Goal: Transaction & Acquisition: Subscribe to service/newsletter

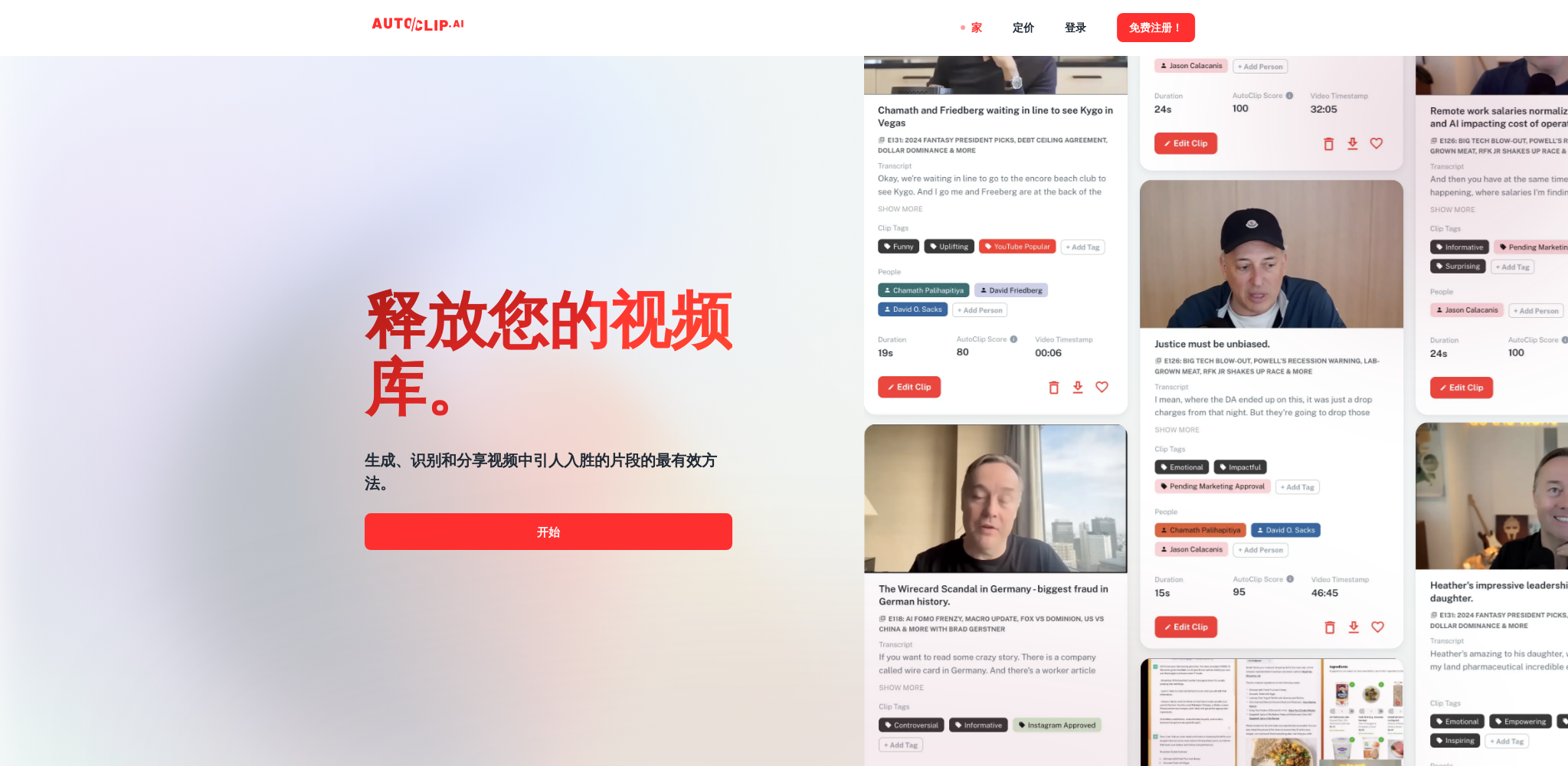
drag, startPoint x: 1377, startPoint y: 49, endPoint x: 532, endPoint y: 165, distance: 852.9
click at [532, 165] on div "释放您的视频库。 生成、识别和分享视频中引人入胜的片段的最有效方法。 开始" at bounding box center [549, 414] width 368 height 766
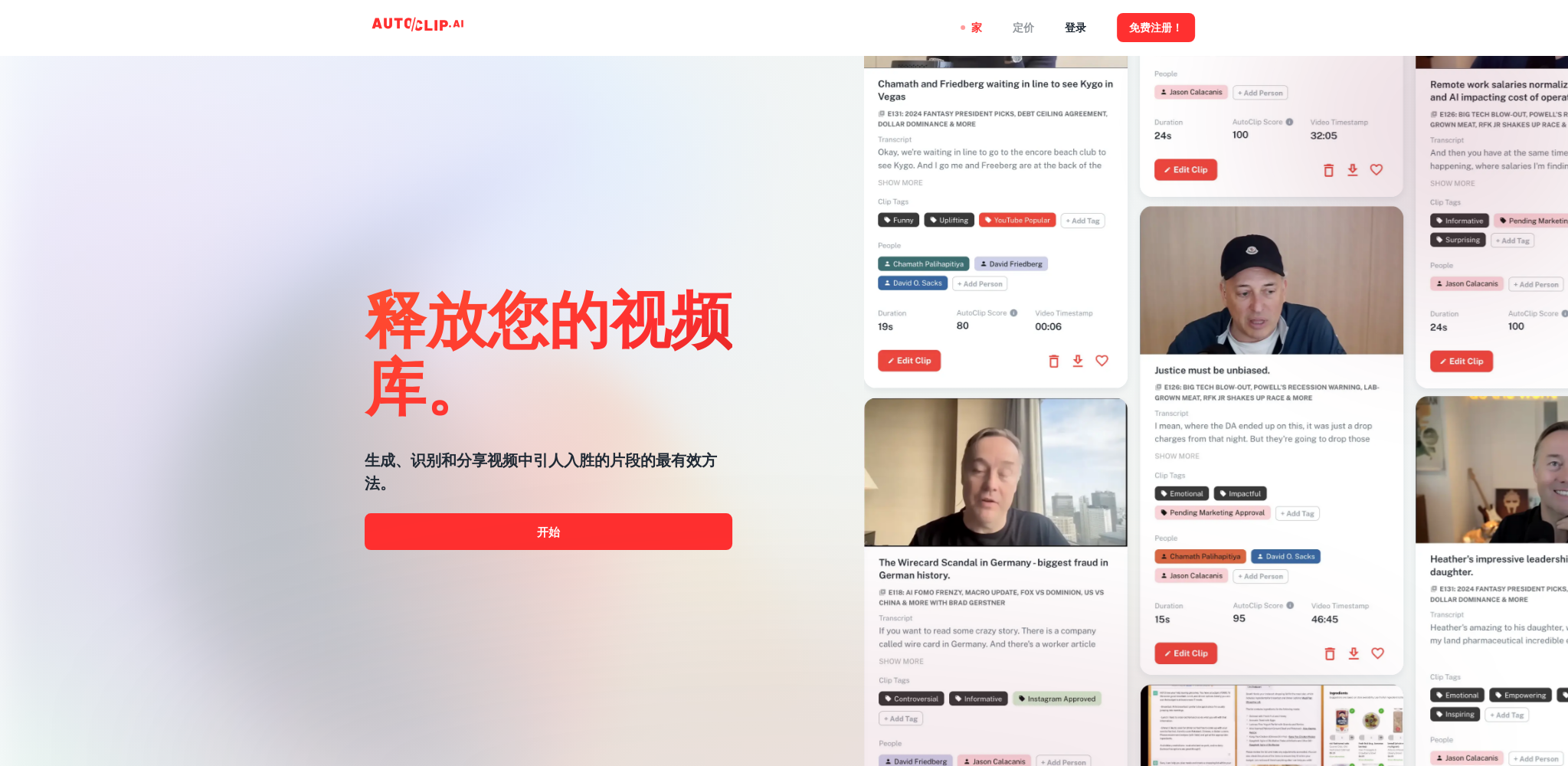
click at [1015, 22] on font "定价" at bounding box center [1023, 28] width 21 height 12
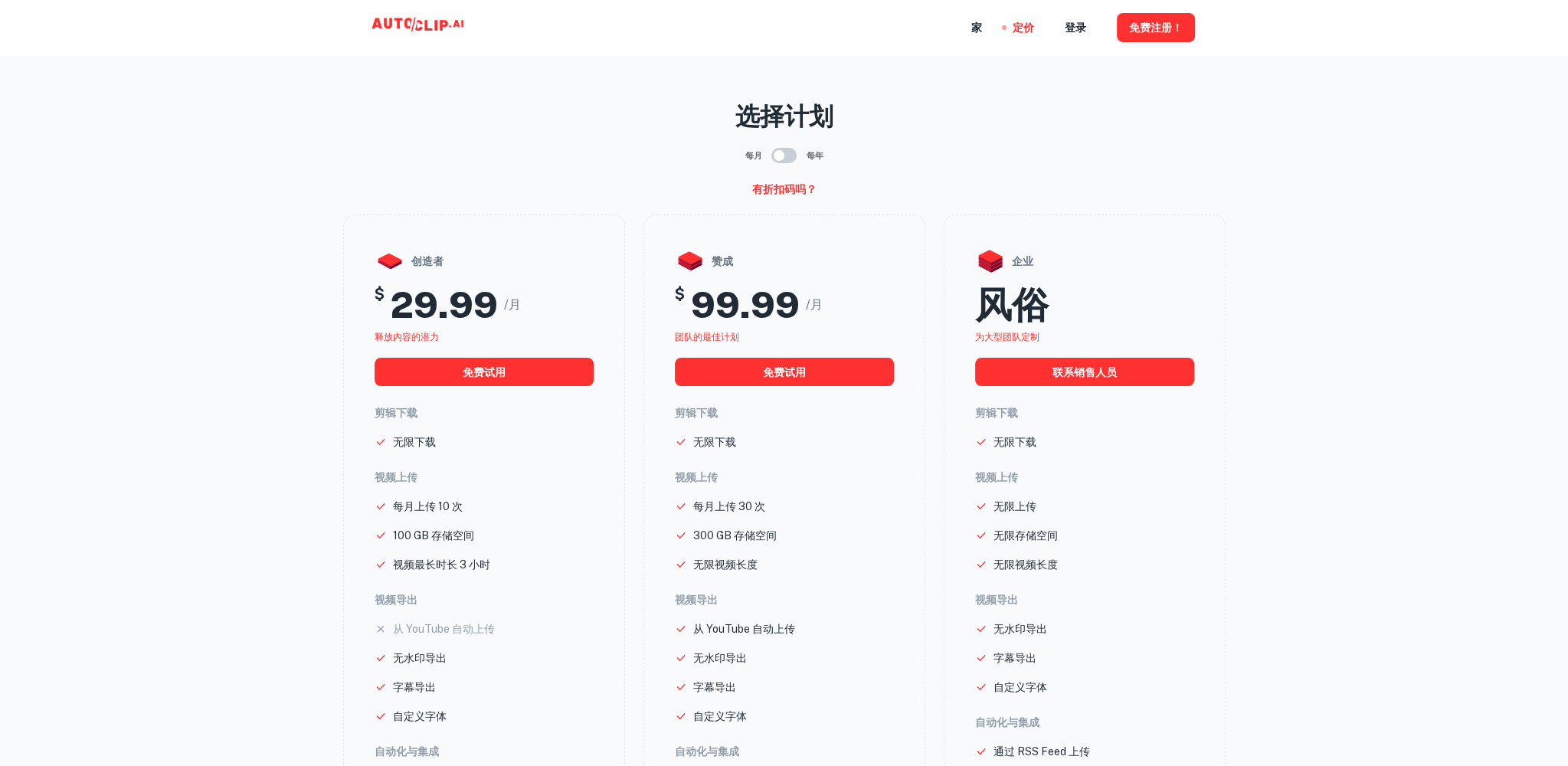
click at [786, 159] on input "checkbox" at bounding box center [779, 155] width 87 height 29
checkbox input "true"
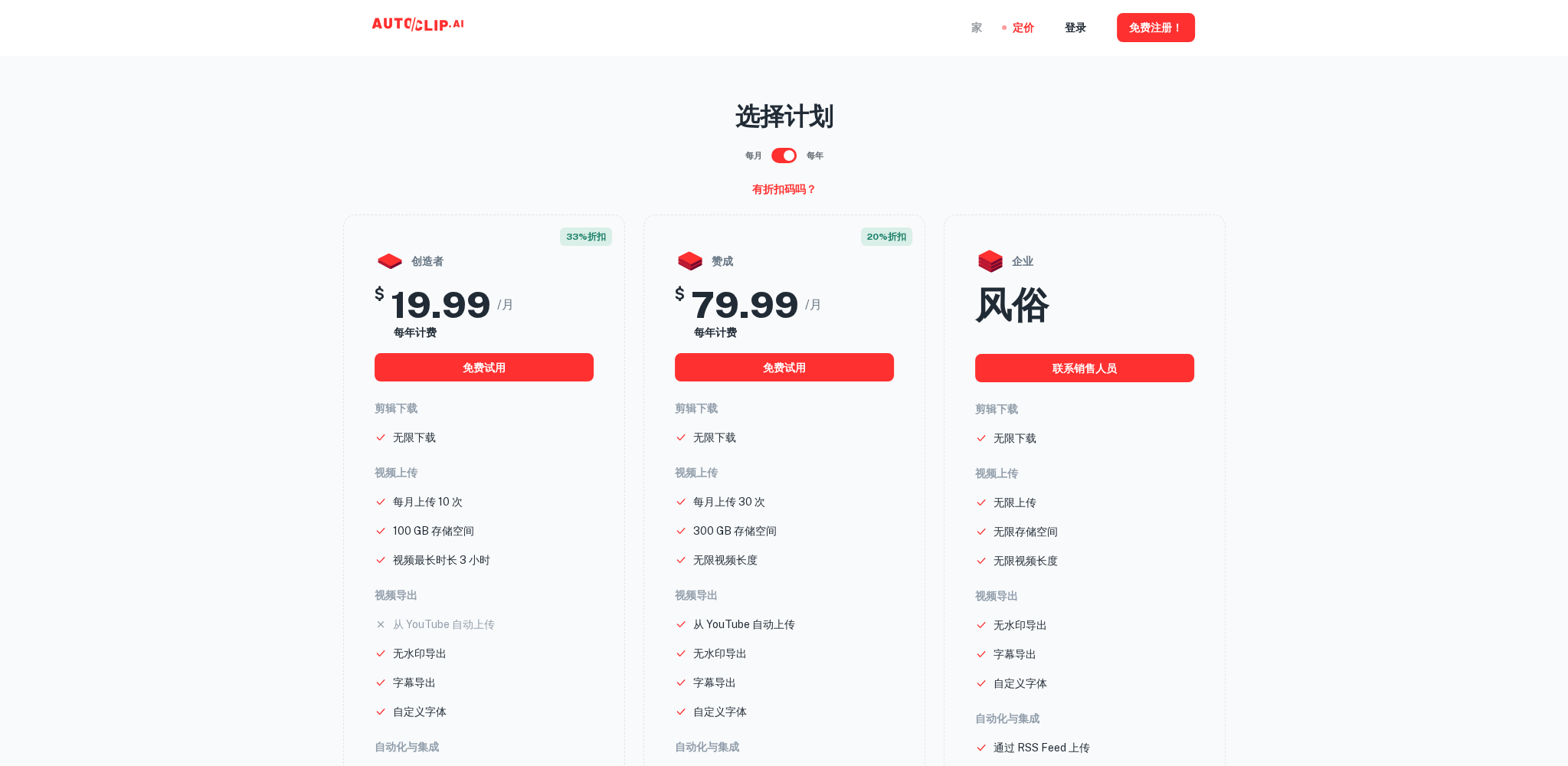
click at [980, 31] on font "家" at bounding box center [977, 28] width 11 height 12
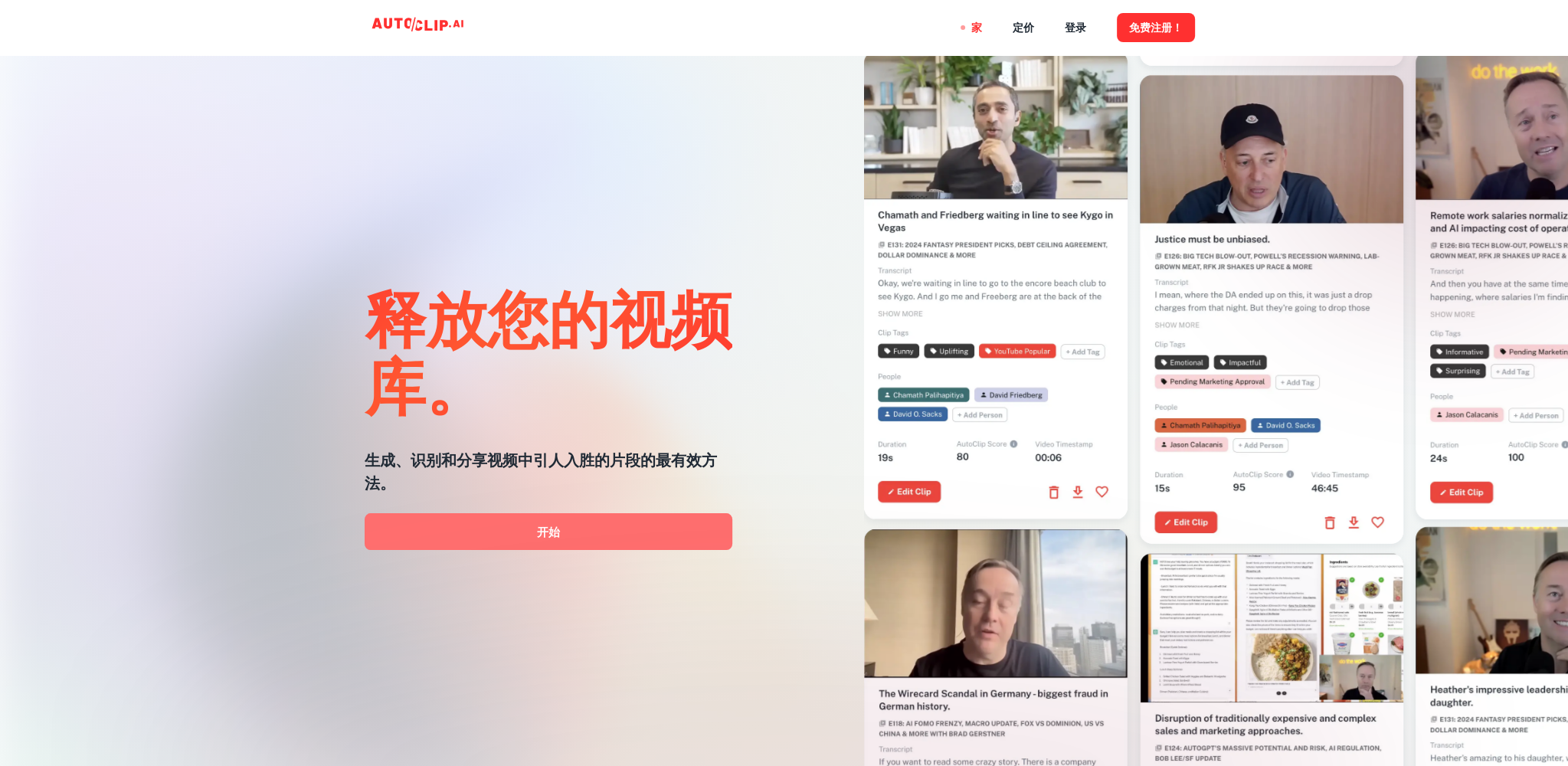
click at [568, 523] on link "开始" at bounding box center [549, 531] width 368 height 36
